Goal: Task Accomplishment & Management: Use online tool/utility

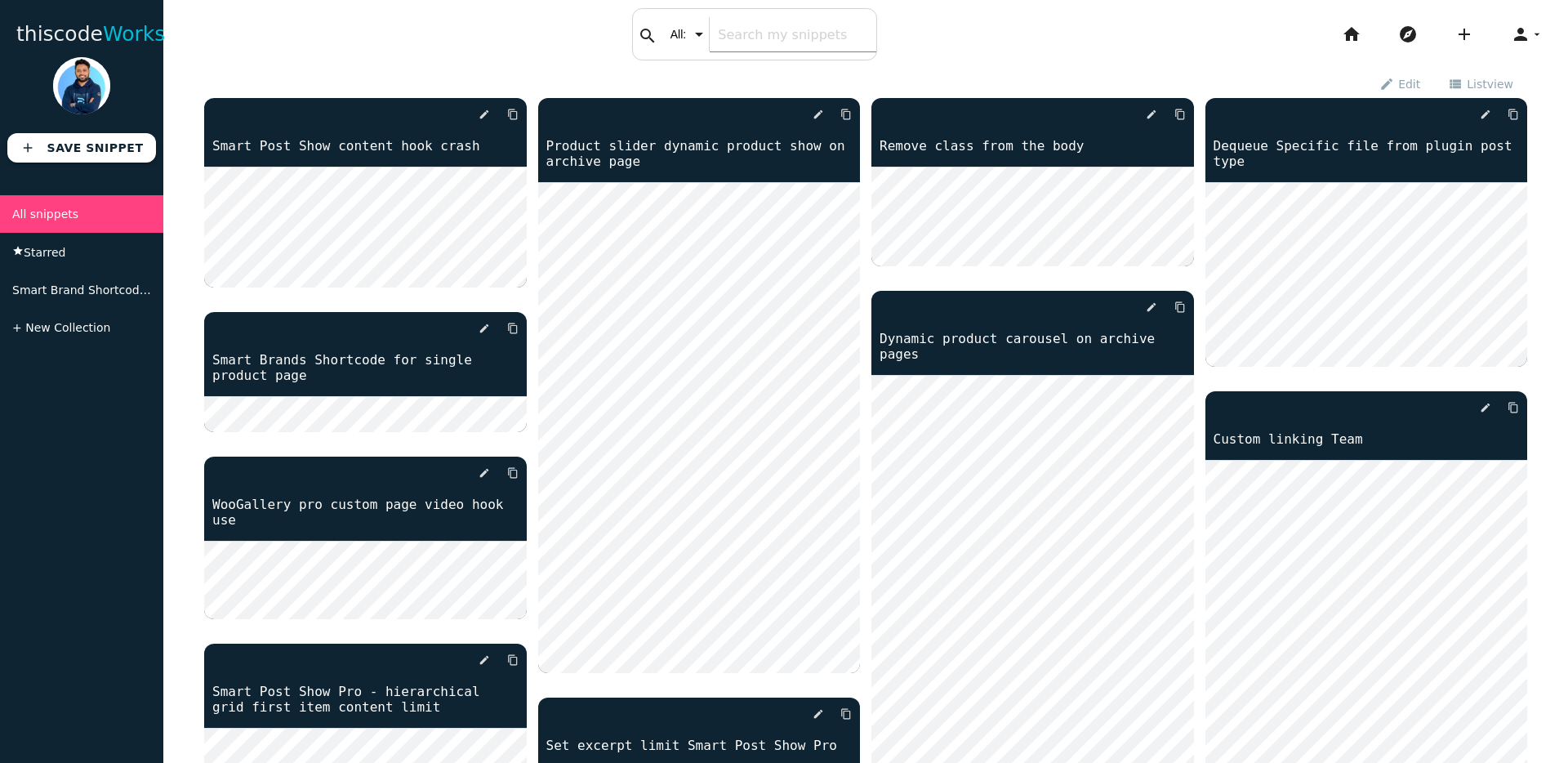
click at [667, 30] on div "search All: All: Code: Title: Tag: All: Code: Title: Tag:" at bounding box center [754, 34] width 245 height 52
type input "tabs"
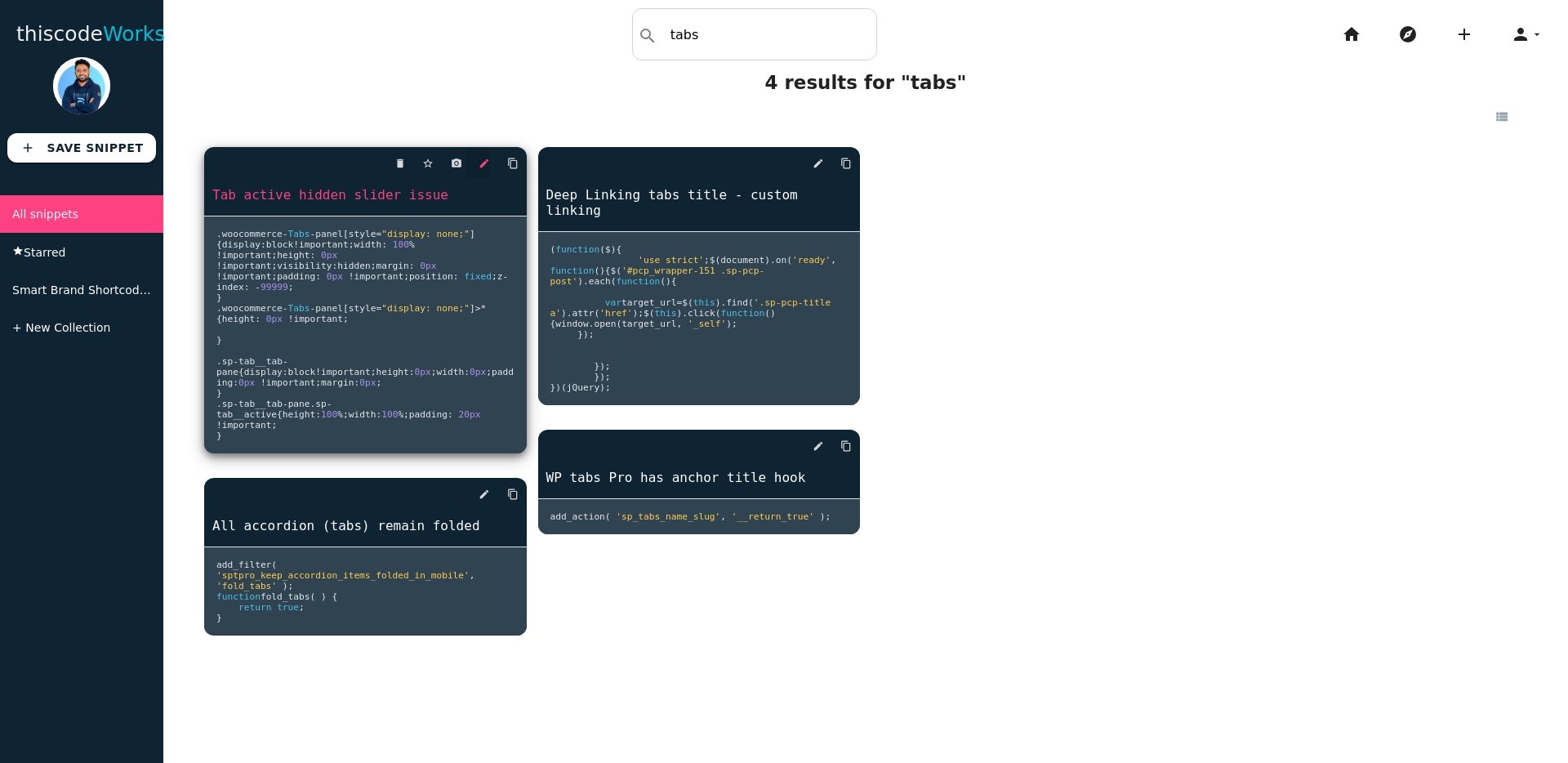
click at [478, 169] on link "edit" at bounding box center [478, 163] width 25 height 29
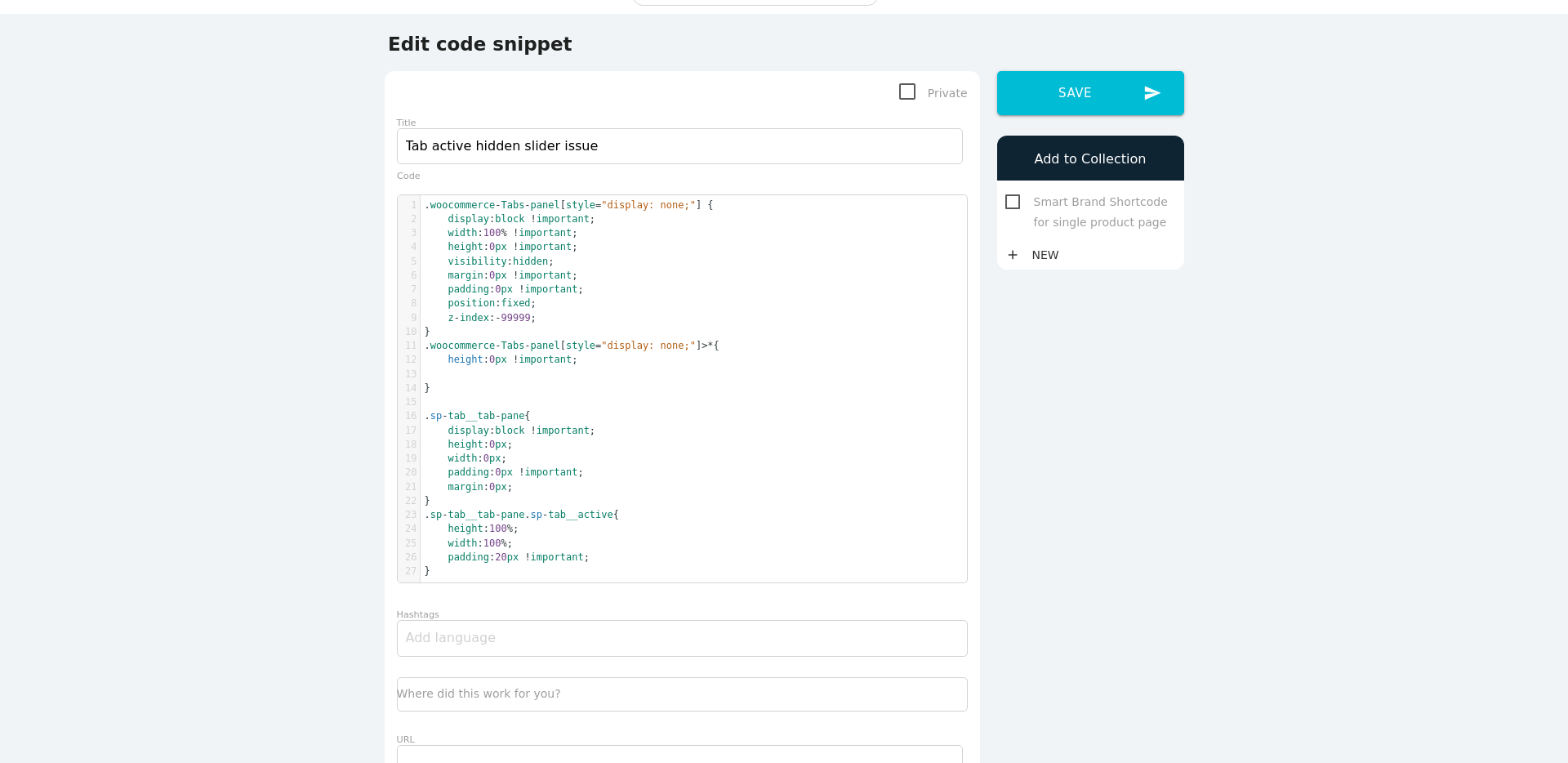
scroll to position [56, 0]
drag, startPoint x: 419, startPoint y: 418, endPoint x: 464, endPoint y: 549, distance: 138.5
click at [464, 549] on div "1 . woocommerce - Tabs - panel [ style = "display: none;" ] { 2 display : block…" at bounding box center [693, 387] width 546 height 381
click at [425, 412] on span ". sp - tab__tab - pane {" at bounding box center [478, 415] width 106 height 11
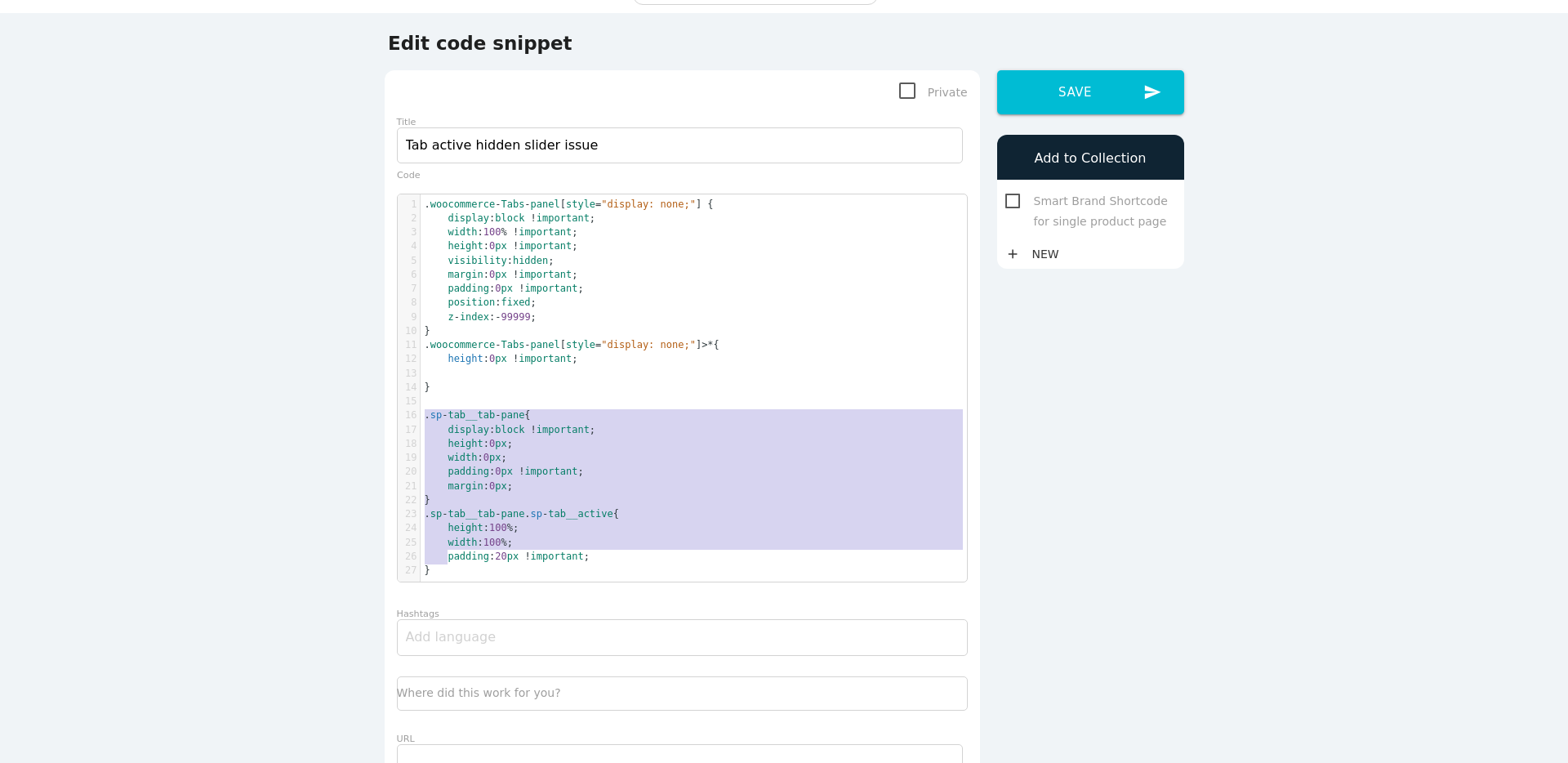
type textarea ".sp-tab__tab-pane{ display: block !important; height:0px; width:0px; padding:0p…"
drag, startPoint x: 424, startPoint y: 412, endPoint x: 433, endPoint y: 572, distance: 160.3
click at [433, 572] on div "1 . woocommerce - Tabs - panel [ style = "display: none;" ] { 2 display : block…" at bounding box center [693, 387] width 546 height 381
